Goal: Use online tool/utility: Utilize a website feature to perform a specific function

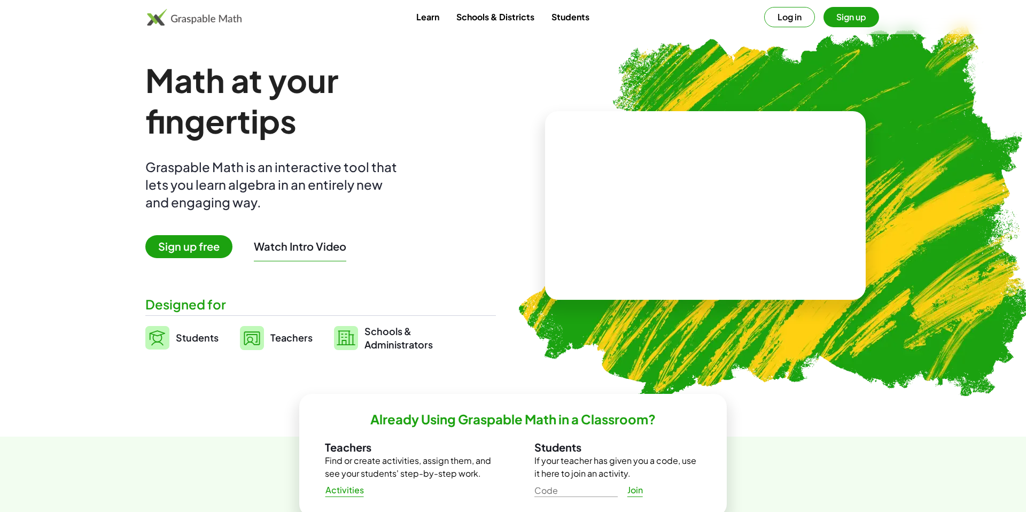
click at [584, 22] on link "Students" at bounding box center [570, 17] width 55 height 20
click at [579, 21] on link "Students" at bounding box center [570, 17] width 55 height 20
click at [203, 342] on span "Students" at bounding box center [197, 337] width 43 height 12
click at [204, 341] on span "Students" at bounding box center [197, 337] width 43 height 12
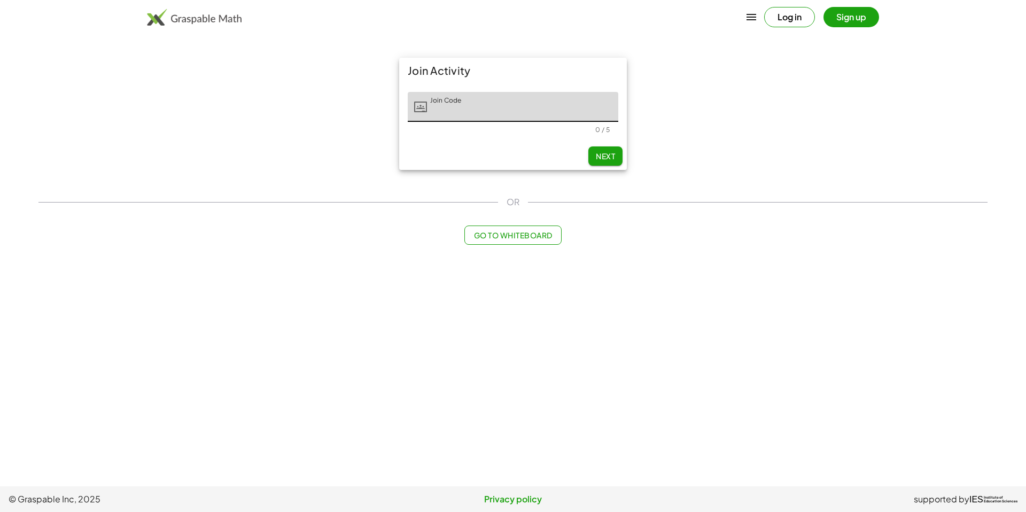
click at [537, 232] on span "Go to Whiteboard" at bounding box center [512, 235] width 79 height 10
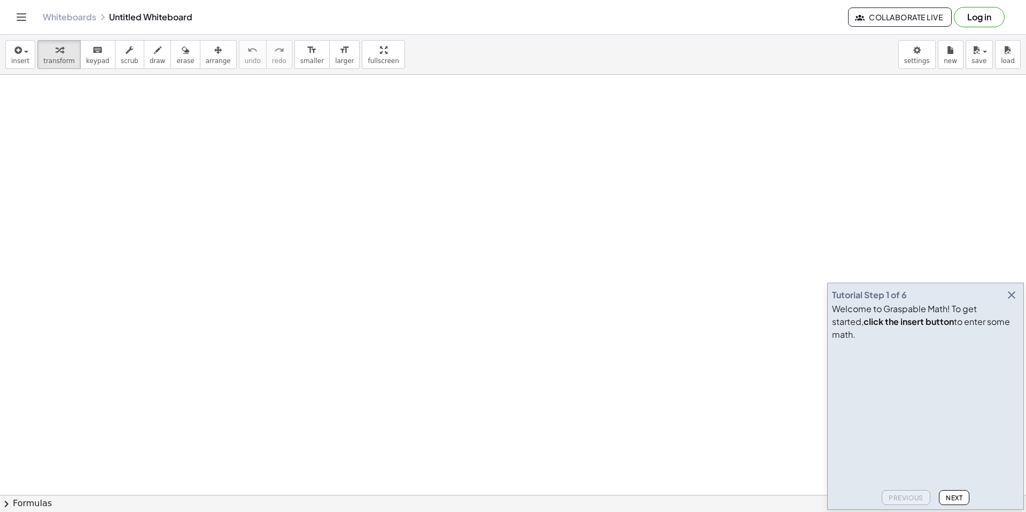
scroll to position [8, 0]
click at [956, 493] on button "Next" at bounding box center [954, 497] width 30 height 15
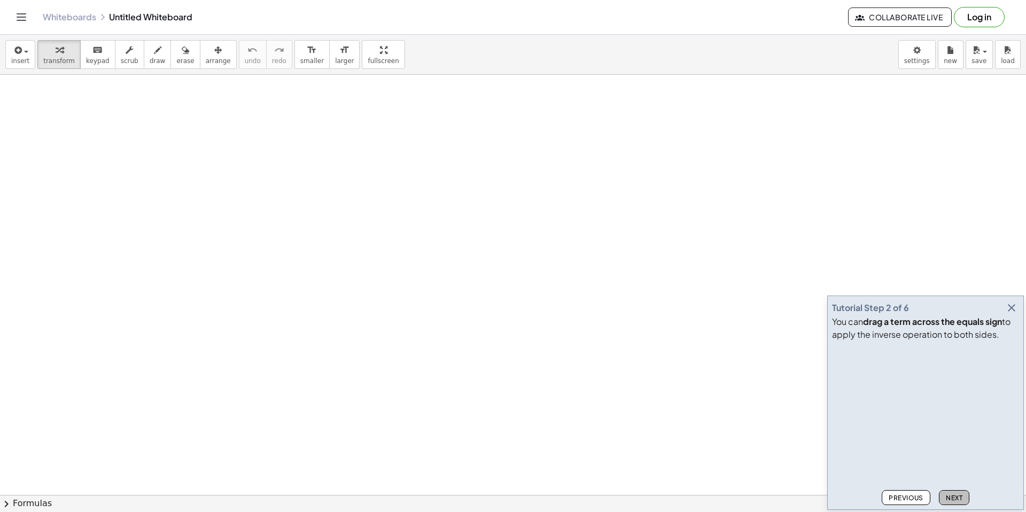
click at [956, 493] on button "Next" at bounding box center [954, 497] width 30 height 15
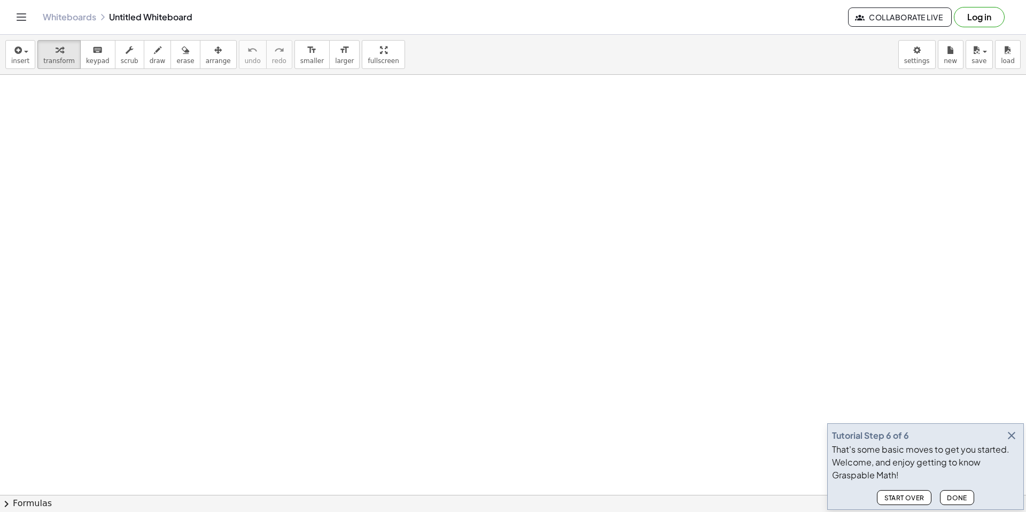
click at [956, 493] on button "Done" at bounding box center [957, 497] width 34 height 15
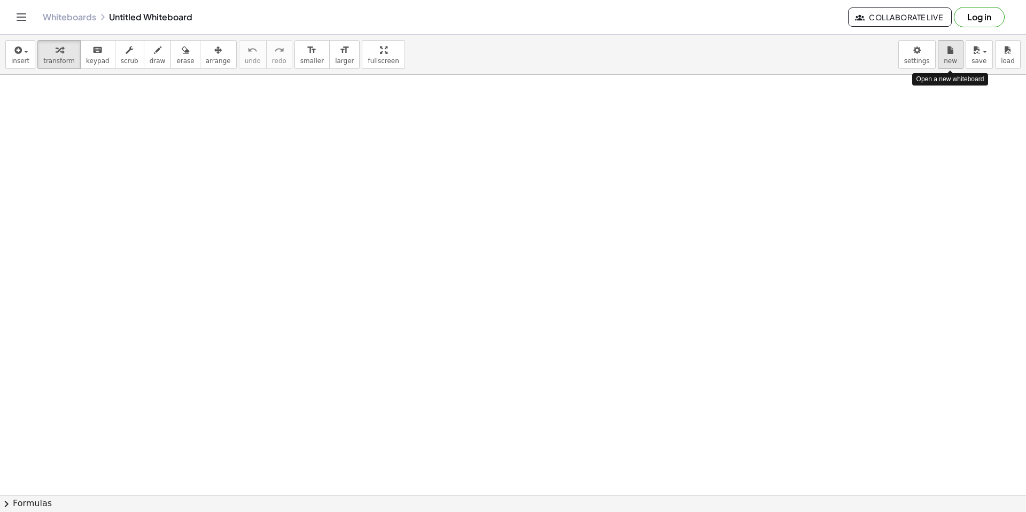
scroll to position [26, 0]
click at [0, 0] on div "Graspable Math Activities Get Started Activity Bank Assigned Work Classes White…" at bounding box center [513, 256] width 1026 height 512
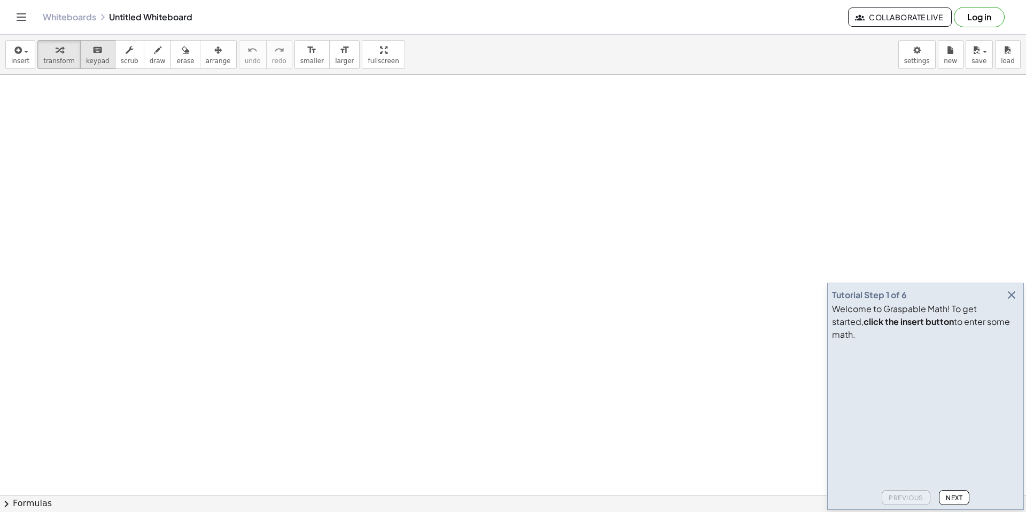
click at [96, 65] on button "keyboard keypad" at bounding box center [97, 54] width 35 height 29
click at [50, 50] on div "button" at bounding box center [59, 49] width 32 height 13
drag, startPoint x: 222, startPoint y: 252, endPoint x: 277, endPoint y: 276, distance: 60.7
click at [14, 63] on span "insert" at bounding box center [20, 60] width 18 height 7
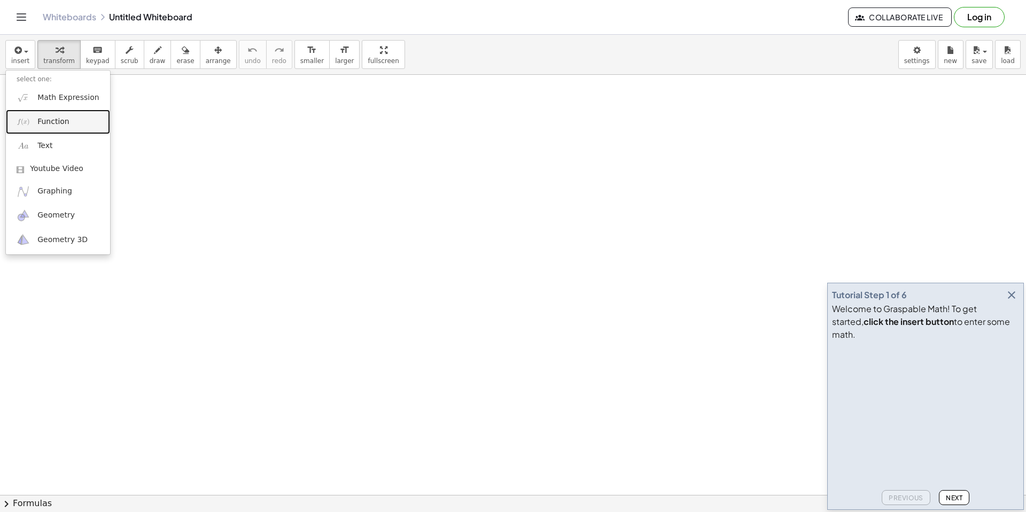
click at [51, 120] on span "Function" at bounding box center [53, 121] width 32 height 11
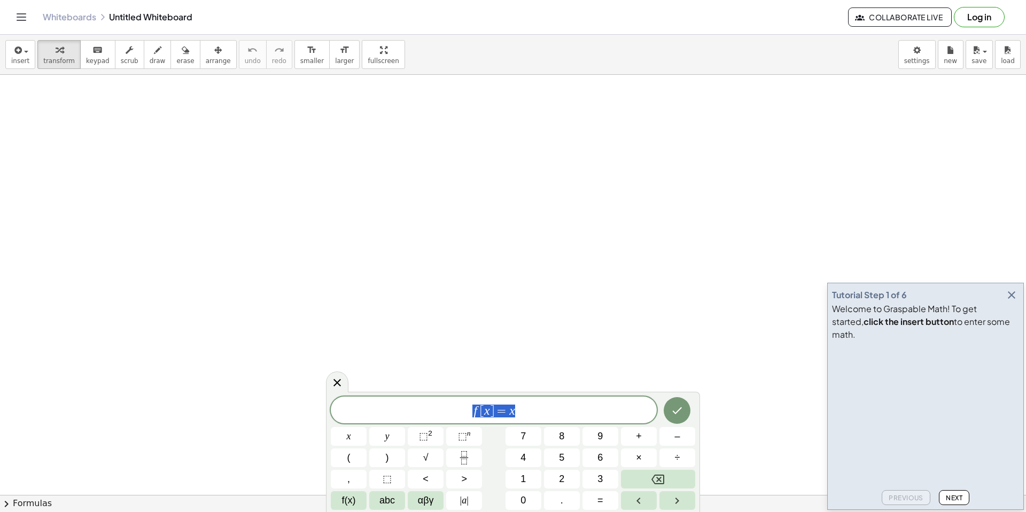
drag, startPoint x: 530, startPoint y: 414, endPoint x: 455, endPoint y: 409, distance: 76.0
click at [455, 409] on span "f [ x ] = x" at bounding box center [494, 410] width 326 height 15
click at [426, 436] on span "⬚" at bounding box center [423, 436] width 9 height 11
click at [684, 414] on button "Done" at bounding box center [676, 407] width 27 height 27
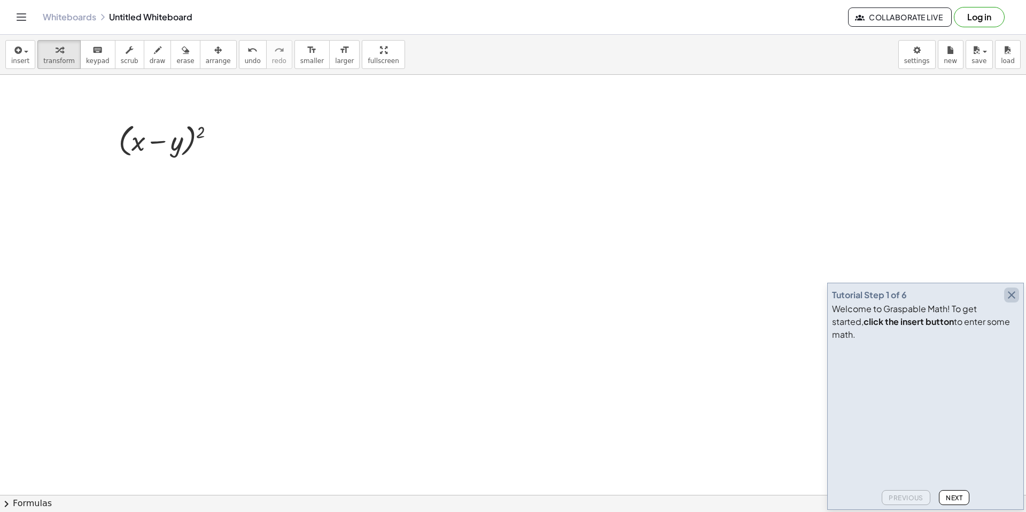
click at [1012, 301] on icon "button" at bounding box center [1011, 294] width 13 height 13
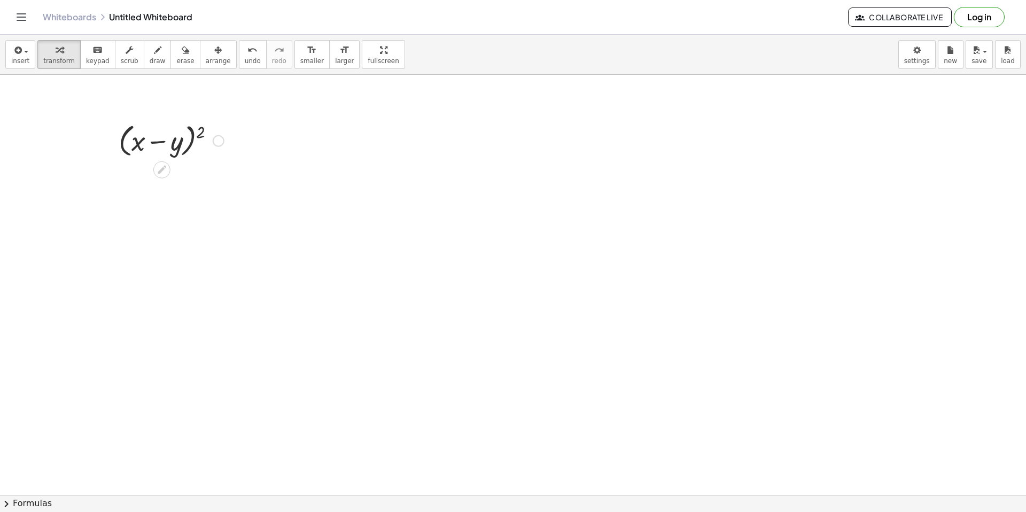
click at [217, 141] on div at bounding box center [219, 141] width 12 height 12
click at [184, 144] on div at bounding box center [171, 140] width 116 height 41
click at [168, 143] on div at bounding box center [171, 140] width 116 height 41
click at [217, 139] on div "Fix a mistake Transform line Copy line as LaTeX Copy derivation as LaTeX Expand…" at bounding box center [219, 141] width 12 height 12
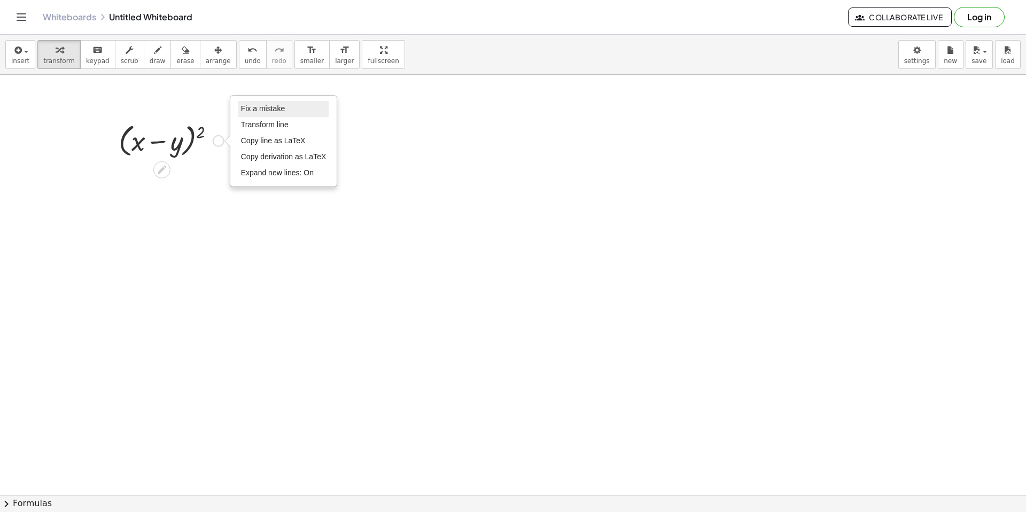
click at [258, 112] on span "Fix a mistake" at bounding box center [263, 108] width 44 height 9
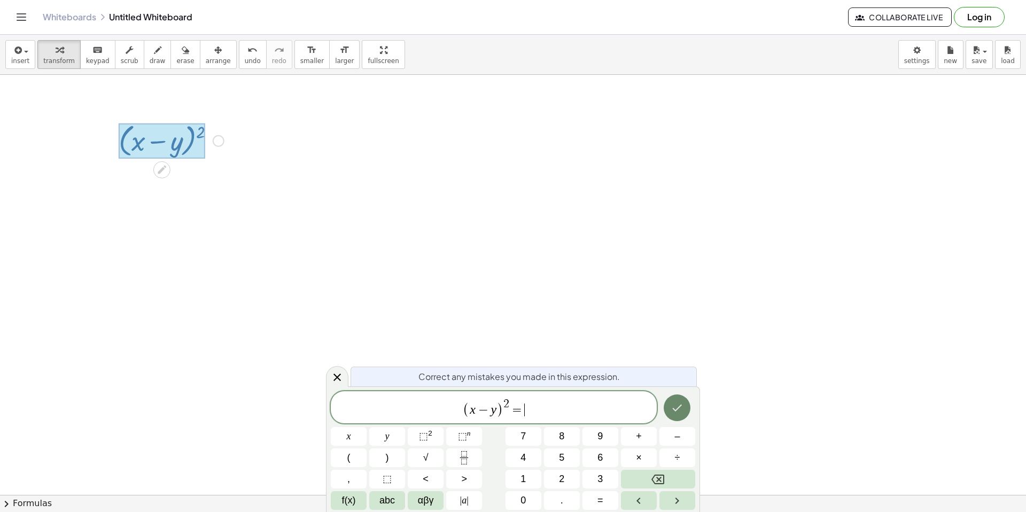
click at [675, 411] on icon "Done" at bounding box center [676, 407] width 13 height 13
click at [564, 410] on span "( x − y ) 2 = ​" at bounding box center [494, 407] width 326 height 21
click at [671, 407] on icon "Done" at bounding box center [676, 407] width 13 height 13
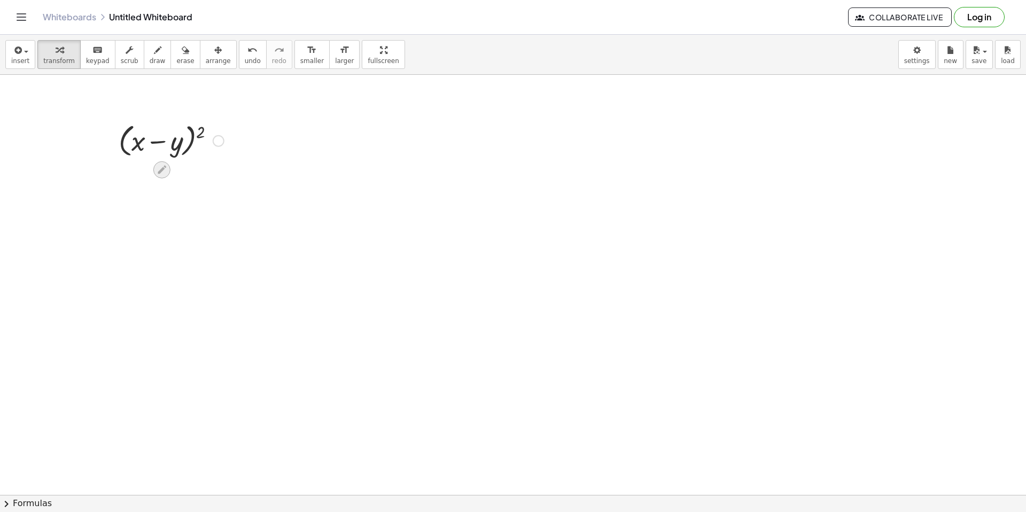
click at [158, 170] on icon at bounding box center [162, 170] width 9 height 9
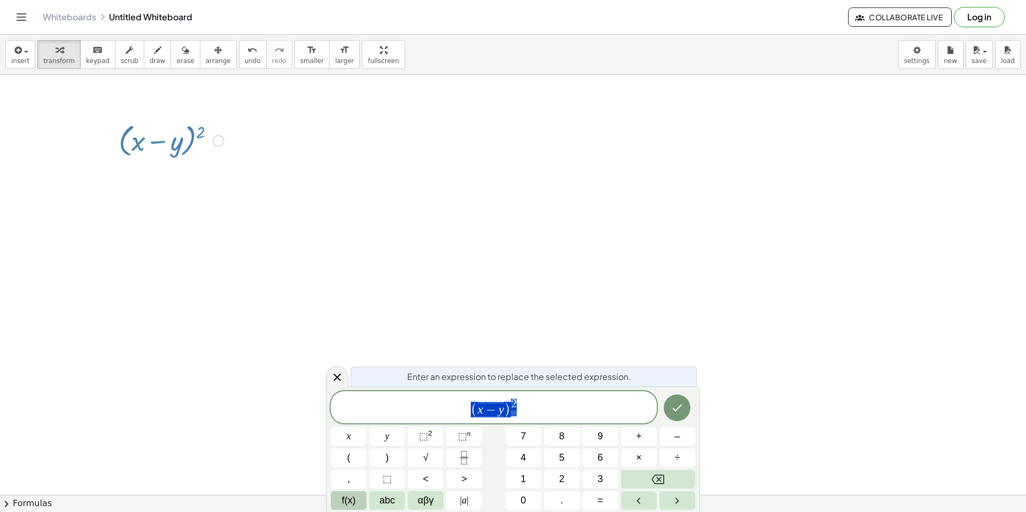
click at [350, 502] on span "f(x)" at bounding box center [349, 500] width 14 height 14
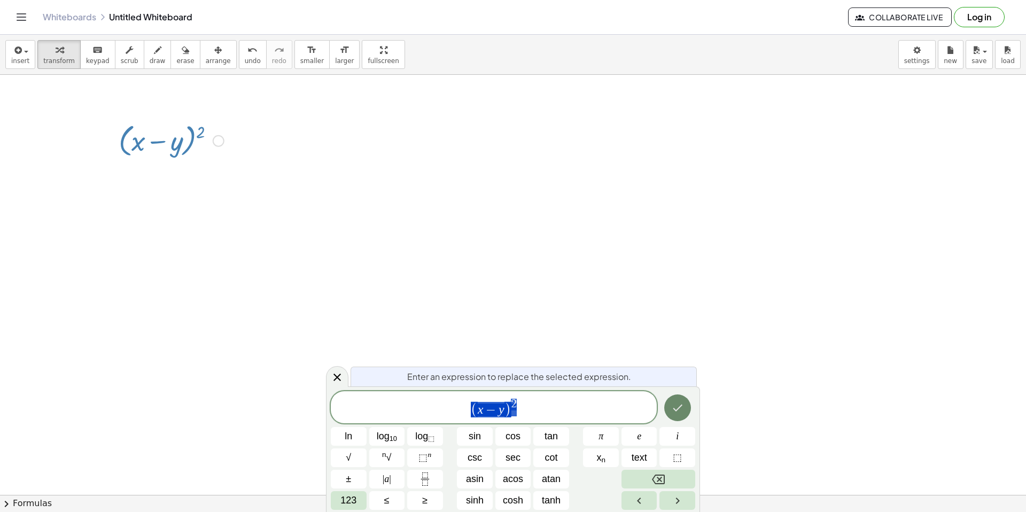
click at [670, 414] on button "Done" at bounding box center [677, 407] width 27 height 27
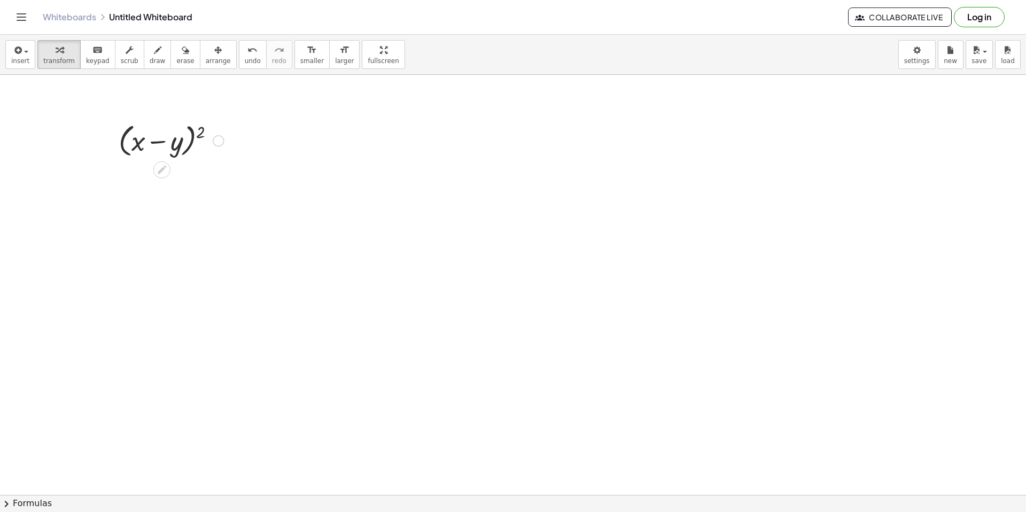
drag, startPoint x: 181, startPoint y: 136, endPoint x: 175, endPoint y: 143, distance: 9.5
click at [181, 137] on div at bounding box center [171, 140] width 116 height 41
drag, startPoint x: 175, startPoint y: 144, endPoint x: 135, endPoint y: 147, distance: 39.7
click at [138, 147] on div at bounding box center [171, 140] width 116 height 41
drag, startPoint x: 139, startPoint y: 145, endPoint x: 192, endPoint y: 144, distance: 53.4
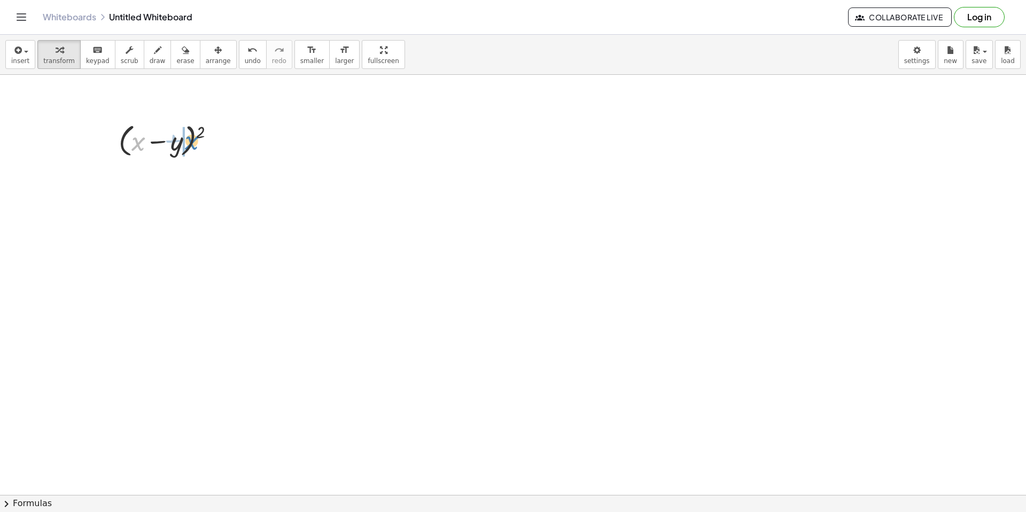
click at [192, 144] on div at bounding box center [171, 140] width 116 height 41
click at [231, 182] on div at bounding box center [231, 181] width 12 height 12
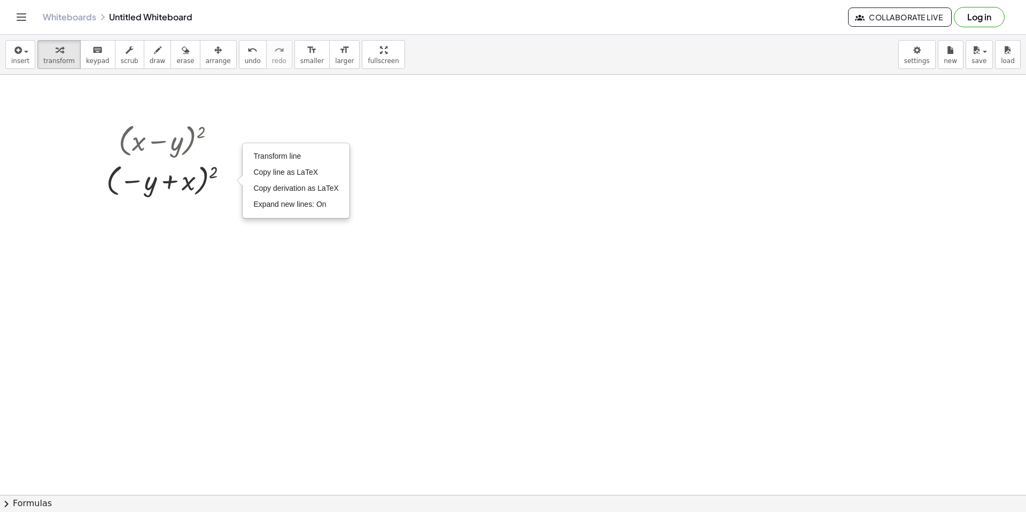
click at [198, 292] on div at bounding box center [513, 495] width 1026 height 840
drag, startPoint x: 189, startPoint y: 185, endPoint x: 155, endPoint y: 184, distance: 33.1
click at [155, 184] on div at bounding box center [171, 179] width 140 height 39
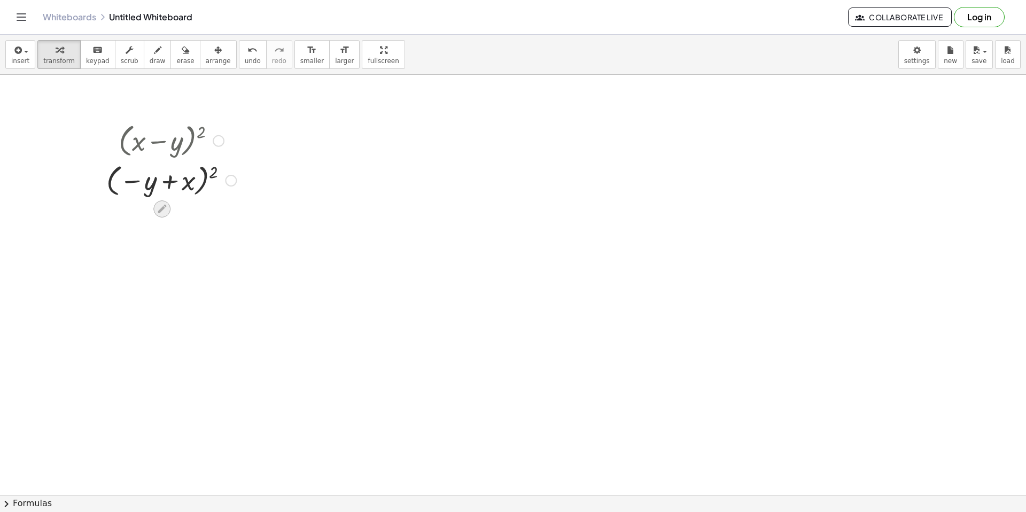
click at [166, 208] on icon at bounding box center [162, 208] width 11 height 11
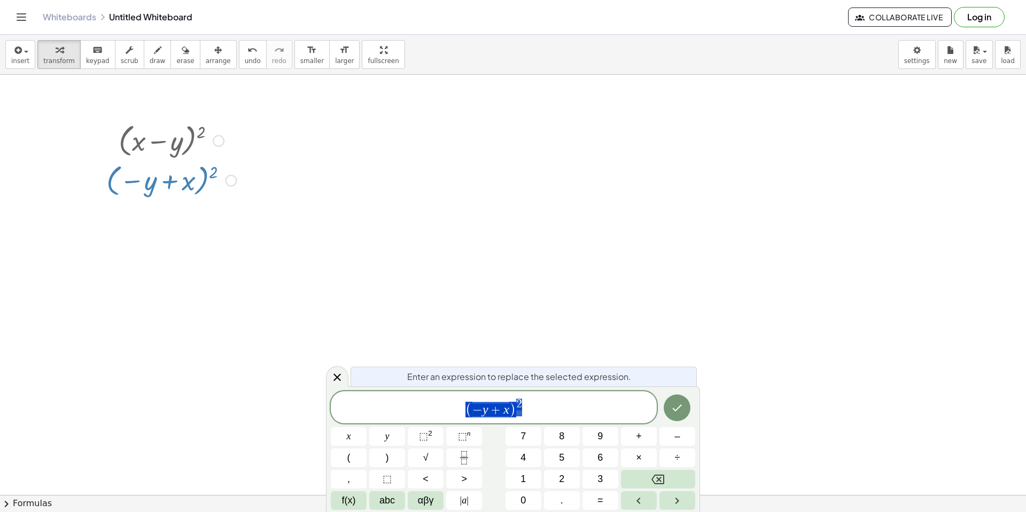
click at [548, 416] on span "( − y + x ) 2" at bounding box center [494, 407] width 326 height 21
click at [599, 496] on span "=" at bounding box center [600, 500] width 6 height 14
click at [676, 408] on icon "Done" at bounding box center [676, 407] width 13 height 13
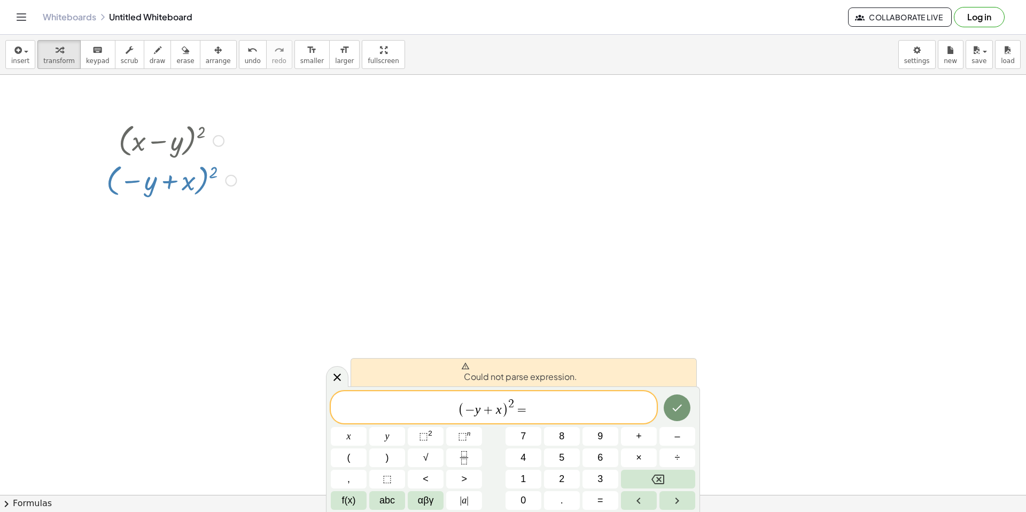
click at [559, 380] on span "Could not parse expression." at bounding box center [519, 372] width 116 height 21
click at [549, 412] on span "( − y + x ) 2 =" at bounding box center [494, 407] width 326 height 21
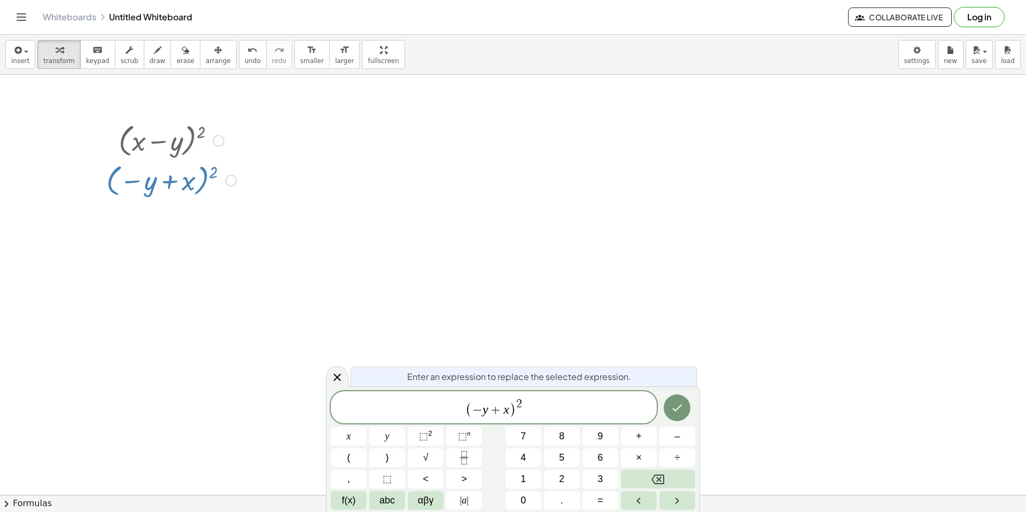
click at [542, 379] on span "Enter an expression to replace the selected expression." at bounding box center [519, 376] width 224 height 13
click at [535, 414] on span "( − y + x ) 2" at bounding box center [494, 407] width 326 height 21
click at [463, 407] on span "( − y + x ) 2 ​" at bounding box center [494, 407] width 326 height 21
click at [347, 496] on span "f(x)" at bounding box center [349, 500] width 14 height 14
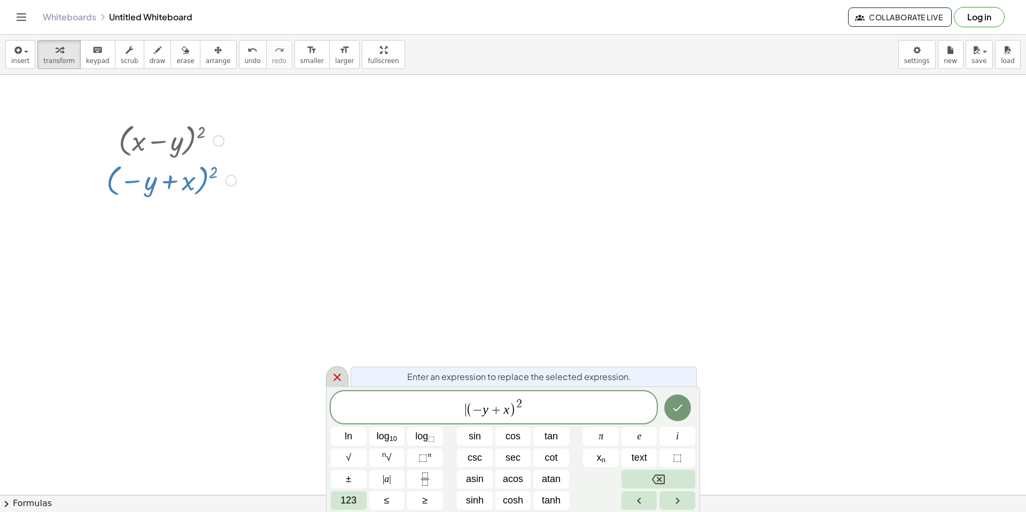
click at [339, 380] on icon at bounding box center [336, 376] width 7 height 7
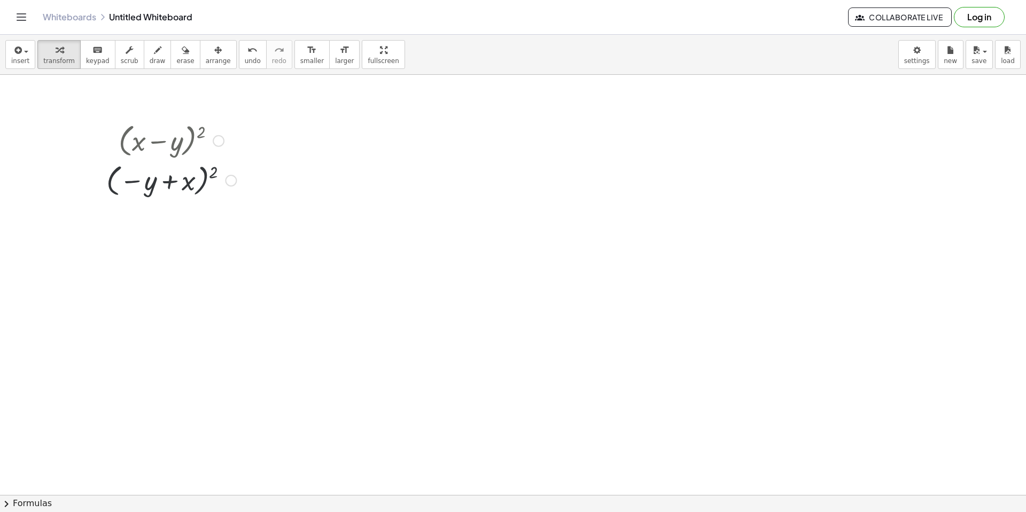
click at [310, 272] on div at bounding box center [513, 495] width 1026 height 840
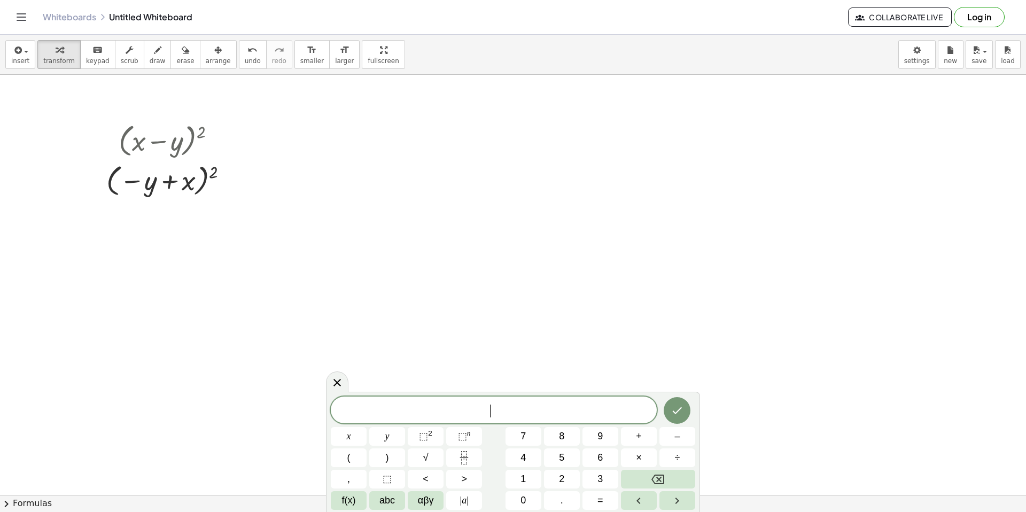
click at [243, 206] on div at bounding box center [513, 495] width 1026 height 840
